Goal: Task Accomplishment & Management: Manage account settings

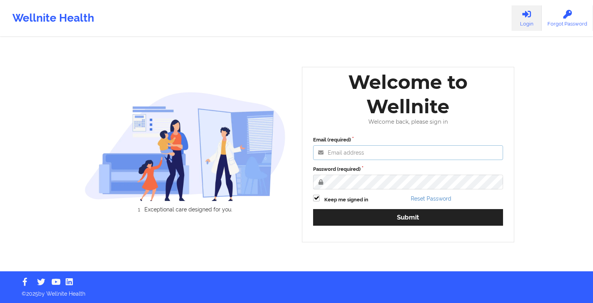
type input "[EMAIL_ADDRESS][DOMAIN_NAME]"
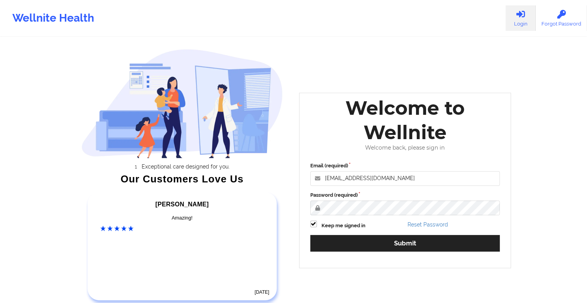
click at [402, 284] on div "Exceptional care designed for you. Our Customers Love Us [PERSON_NAME] C Amazin…" at bounding box center [294, 161] width 446 height 323
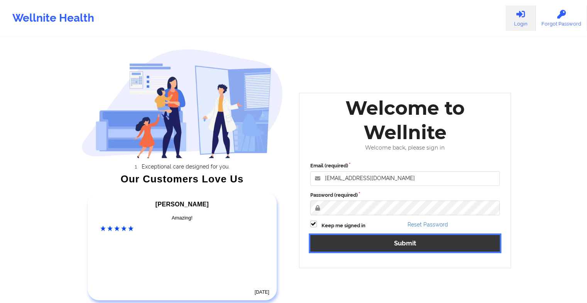
click at [388, 246] on button "Submit" at bounding box center [405, 243] width 190 height 17
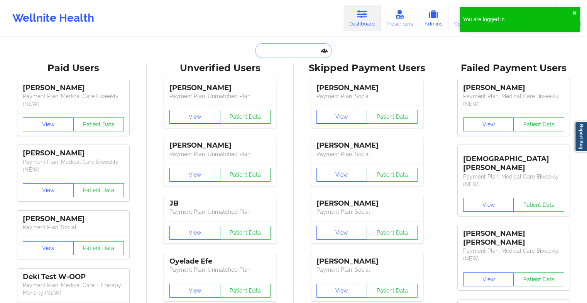
click at [269, 47] on input "text" at bounding box center [293, 50] width 76 height 15
paste input "[PERSON_NAME]"
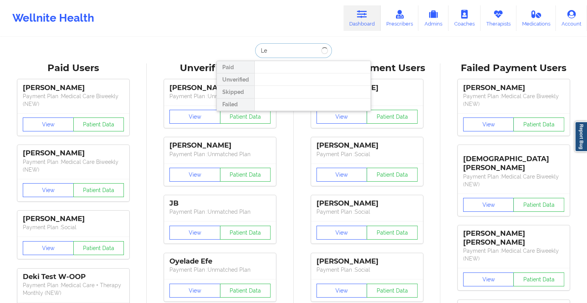
type input "L"
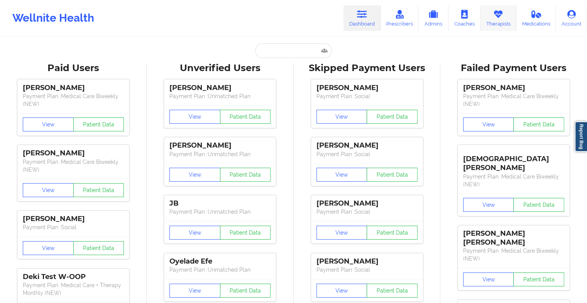
click at [511, 19] on link "Therapists" at bounding box center [499, 17] width 36 height 25
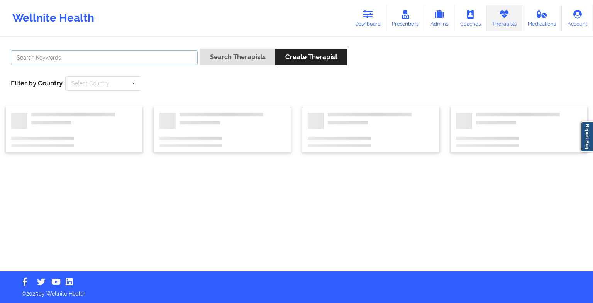
click at [154, 57] on input "text" at bounding box center [104, 57] width 187 height 15
paste input "[PERSON_NAME]"
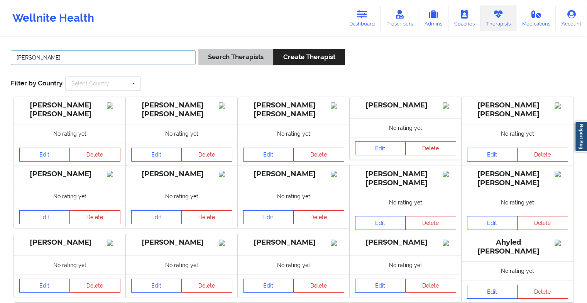
type input "[PERSON_NAME]"
click at [227, 61] on button "Search Therapists" at bounding box center [235, 57] width 75 height 17
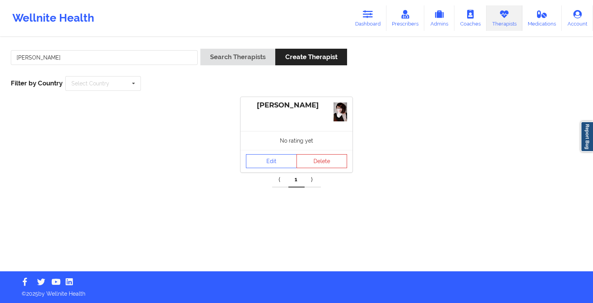
click at [280, 103] on div "[PERSON_NAME]" at bounding box center [296, 105] width 101 height 9
click at [335, 112] on img at bounding box center [341, 111] width 14 height 19
click at [288, 137] on div "No rating yet" at bounding box center [297, 140] width 112 height 19
click at [344, 109] on img at bounding box center [341, 111] width 14 height 19
click at [284, 161] on link "Edit" at bounding box center [271, 161] width 51 height 14
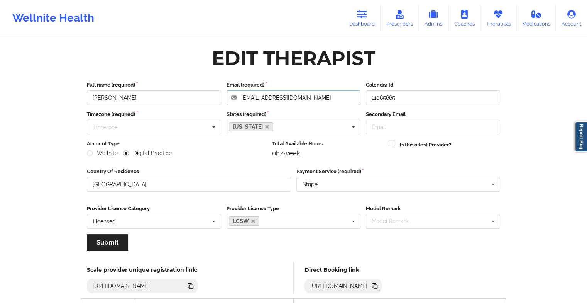
drag, startPoint x: 336, startPoint y: 97, endPoint x: 235, endPoint y: 97, distance: 101.5
click at [235, 97] on input "[EMAIL_ADDRESS][DOMAIN_NAME]" at bounding box center [294, 97] width 134 height 15
click at [361, 13] on icon at bounding box center [362, 14] width 10 height 8
